Goal: Check status: Check status

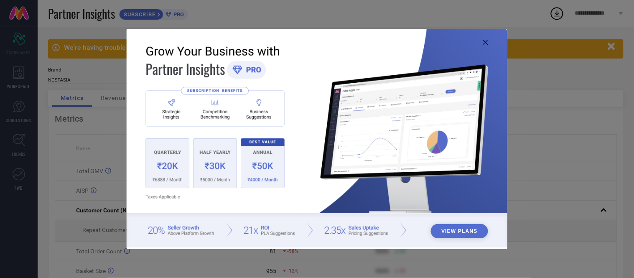
click at [487, 40] on icon at bounding box center [485, 42] width 5 height 5
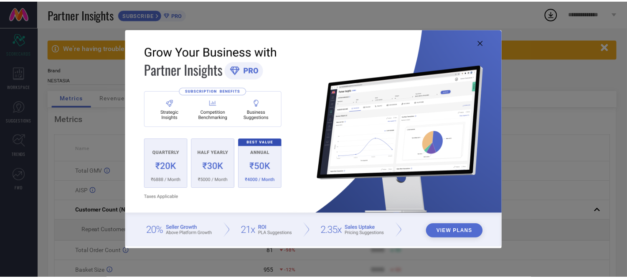
scroll to position [1, 0]
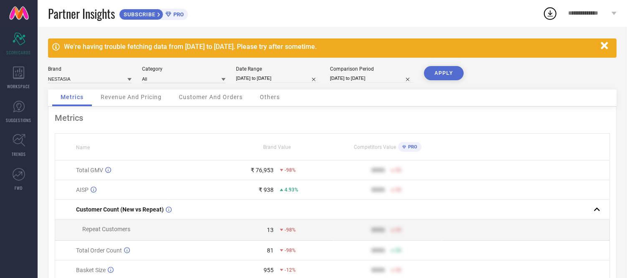
click at [277, 74] on input "[DATE] to [DATE]" at bounding box center [278, 78] width 84 height 9
select select "7"
select select "2025"
select select "8"
select select "2025"
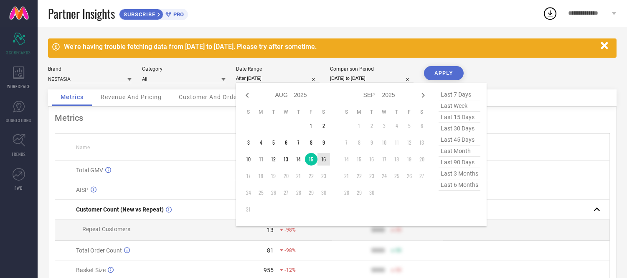
click at [322, 160] on td "16" at bounding box center [323, 159] width 13 height 13
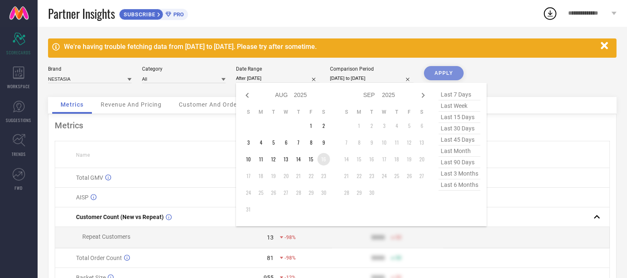
type input "[DATE] to [DATE]"
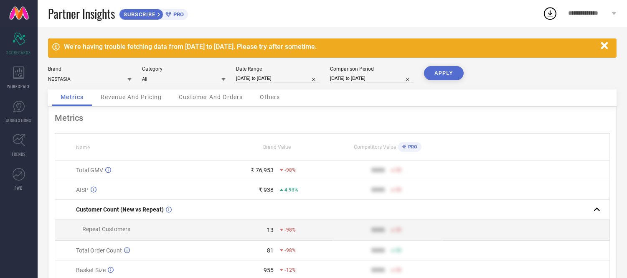
click at [436, 79] on button "APPLY" at bounding box center [444, 73] width 40 height 14
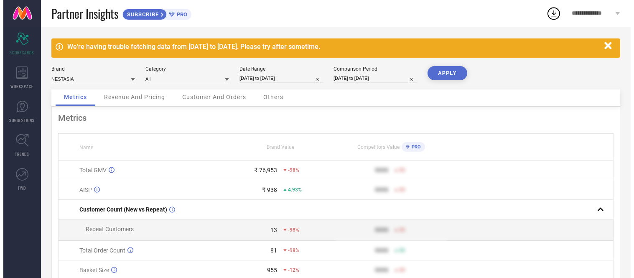
scroll to position [0, 0]
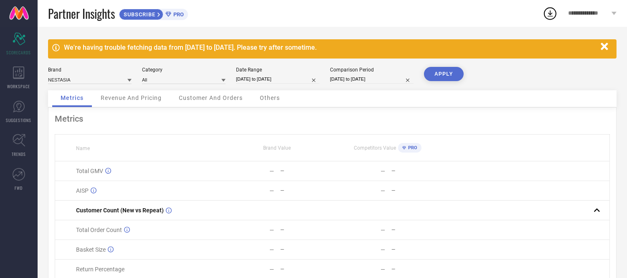
click at [276, 98] on span "Others" at bounding box center [270, 97] width 20 height 7
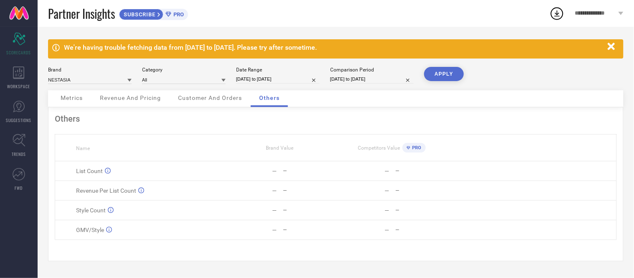
click at [258, 76] on input "[DATE] to [DATE]" at bounding box center [278, 79] width 84 height 9
select select "7"
select select "2025"
select select "8"
select select "2025"
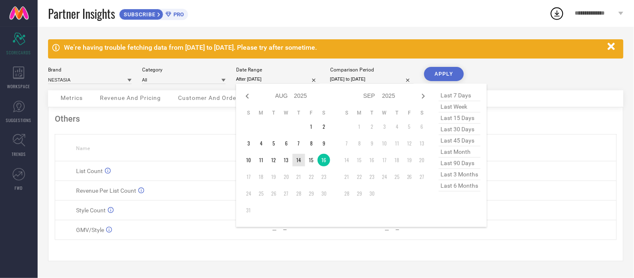
click at [301, 157] on td "14" at bounding box center [298, 160] width 13 height 13
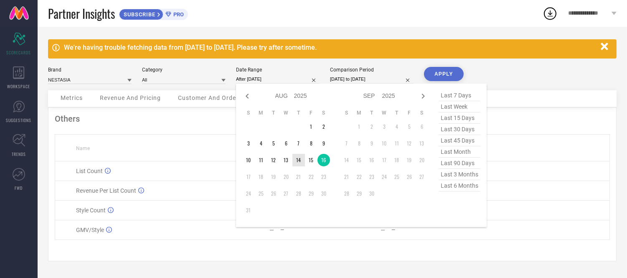
type input "[DATE] to [DATE]"
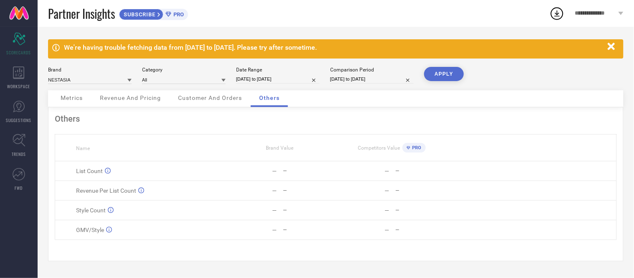
click at [442, 73] on button "APPLY" at bounding box center [444, 74] width 40 height 14
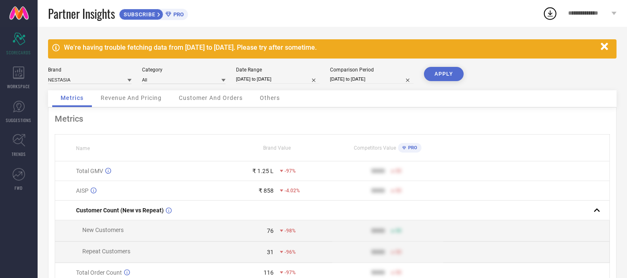
click at [265, 97] on span "Others" at bounding box center [270, 97] width 20 height 7
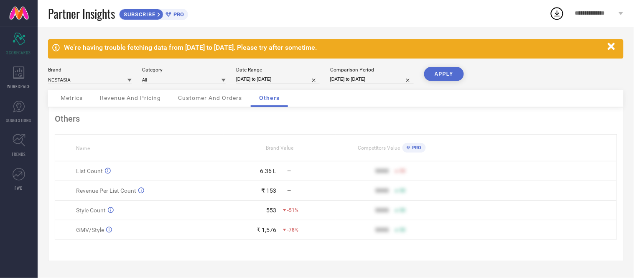
click at [296, 77] on input "[DATE] to [DATE]" at bounding box center [278, 79] width 84 height 9
select select "7"
select select "2025"
select select "8"
select select "2025"
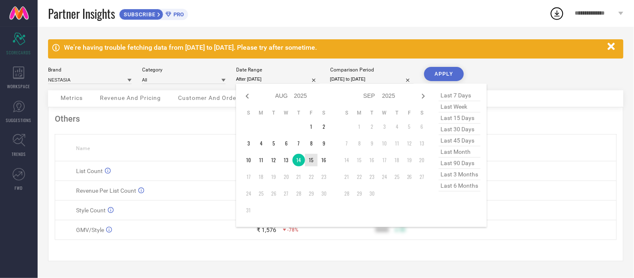
click at [307, 157] on td "15" at bounding box center [311, 160] width 13 height 13
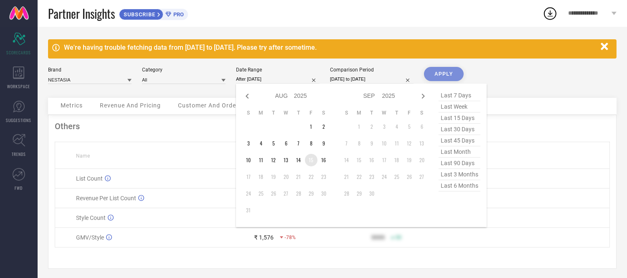
type input "[DATE] to [DATE]"
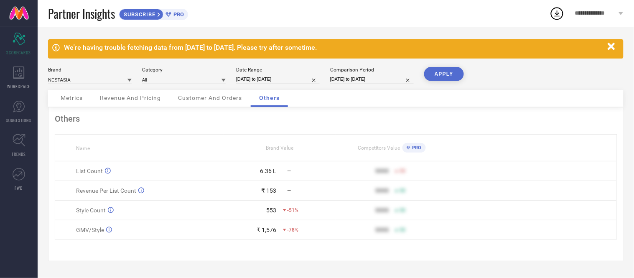
click at [437, 73] on button "APPLY" at bounding box center [444, 74] width 40 height 14
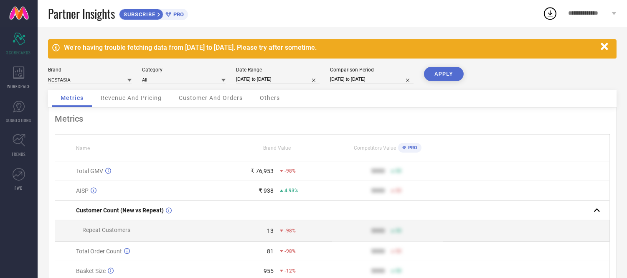
click at [273, 98] on span "Others" at bounding box center [270, 97] width 20 height 7
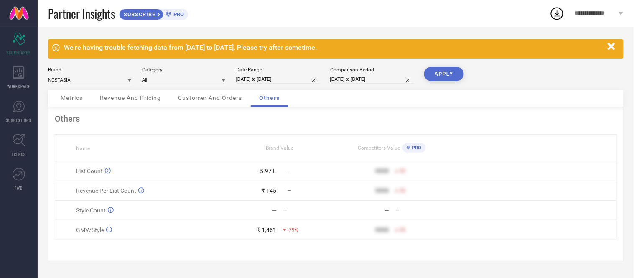
select select "7"
select select "2025"
select select "8"
select select "2025"
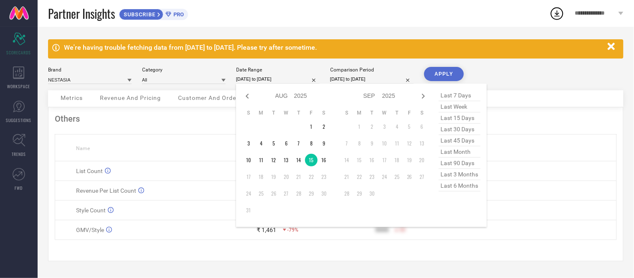
click at [297, 76] on input "[DATE] to [DATE]" at bounding box center [278, 79] width 84 height 9
click at [325, 158] on td "16" at bounding box center [323, 160] width 13 height 13
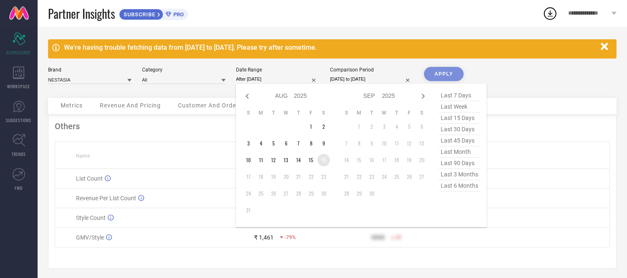
type input "[DATE] to [DATE]"
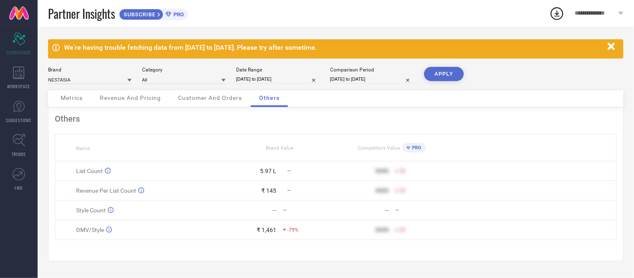
click at [441, 78] on button "APPLY" at bounding box center [444, 74] width 40 height 14
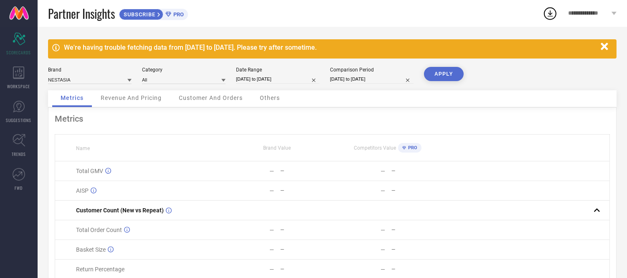
click at [270, 97] on span "Others" at bounding box center [270, 97] width 20 height 7
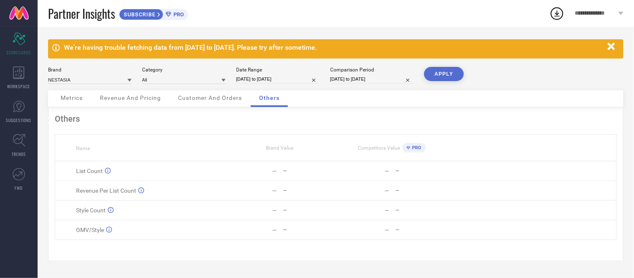
click at [451, 70] on button "APPLY" at bounding box center [444, 74] width 40 height 14
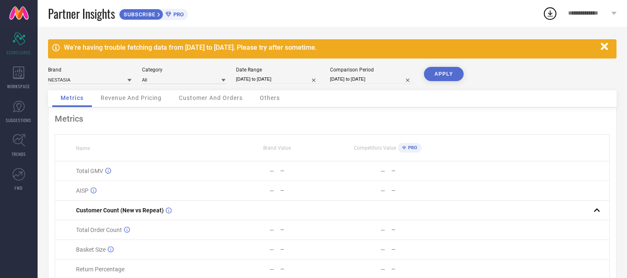
click at [451, 70] on button "APPLY" at bounding box center [444, 74] width 40 height 14
click at [274, 97] on span "Others" at bounding box center [270, 97] width 20 height 7
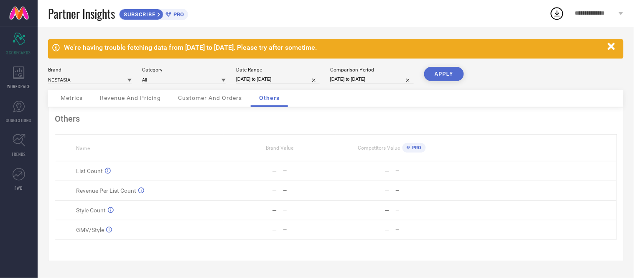
click at [277, 80] on input "[DATE] to [DATE]" at bounding box center [278, 79] width 84 height 9
select select "7"
select select "2025"
select select "8"
select select "2025"
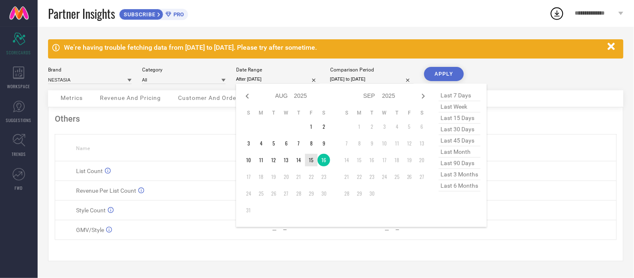
click at [311, 159] on td "15" at bounding box center [311, 160] width 13 height 13
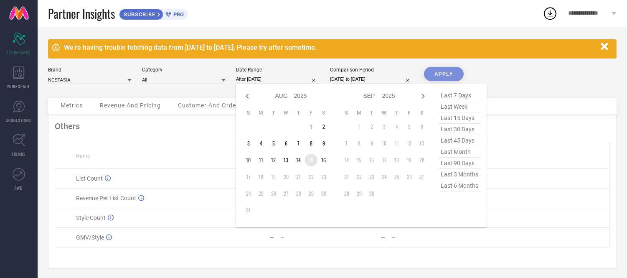
type input "[DATE] to [DATE]"
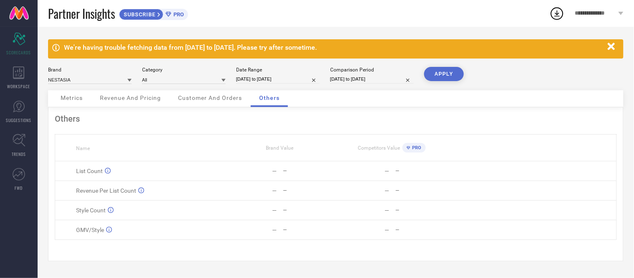
click at [436, 64] on div "We're having trouble fetching data from [DATE] to [DATE]. Please try after some…" at bounding box center [336, 152] width 596 height 251
click at [436, 68] on button "APPLY" at bounding box center [444, 74] width 40 height 14
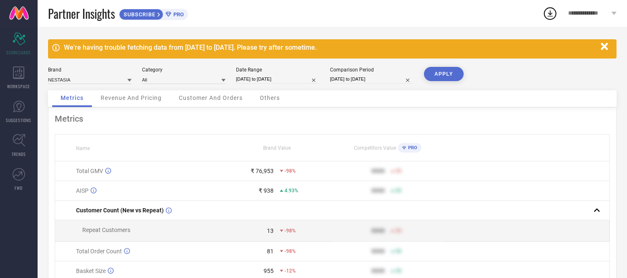
click at [269, 96] on span "Others" at bounding box center [270, 97] width 20 height 7
